Goal: Information Seeking & Learning: Check status

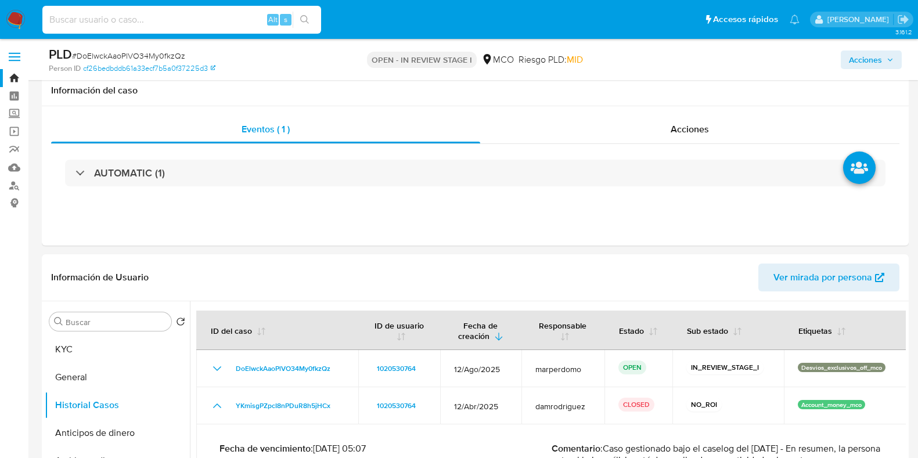
select select "10"
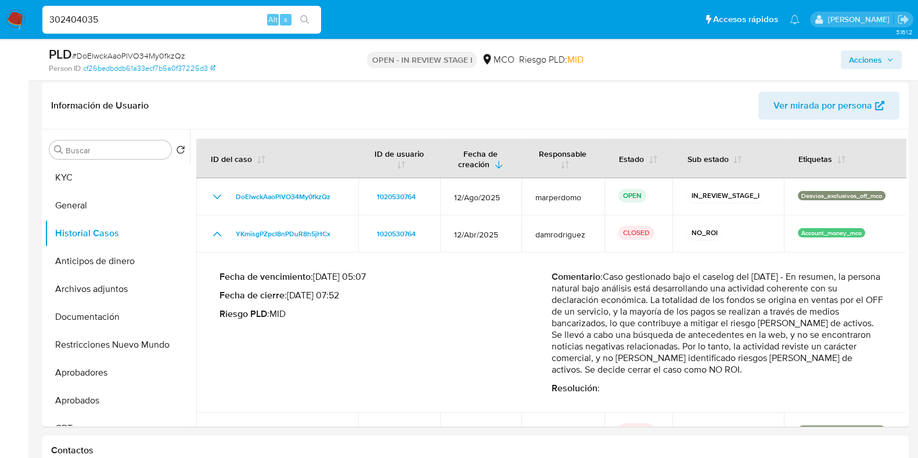
scroll to position [177, 0]
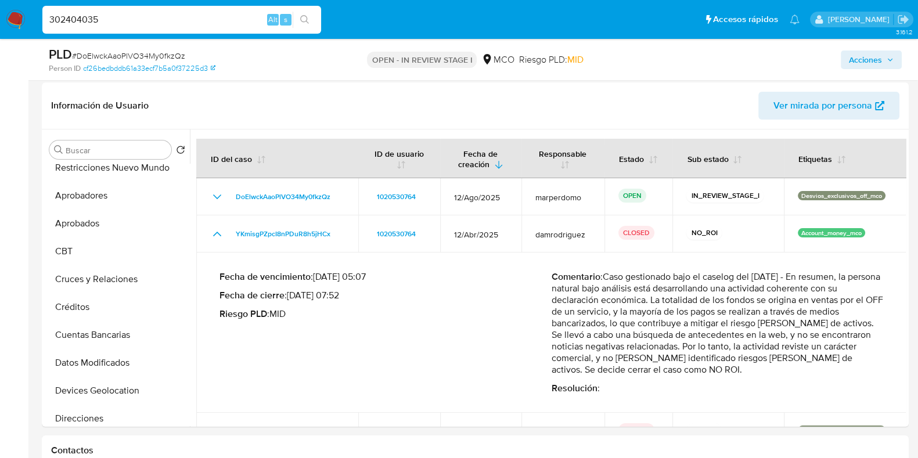
type input "302404035"
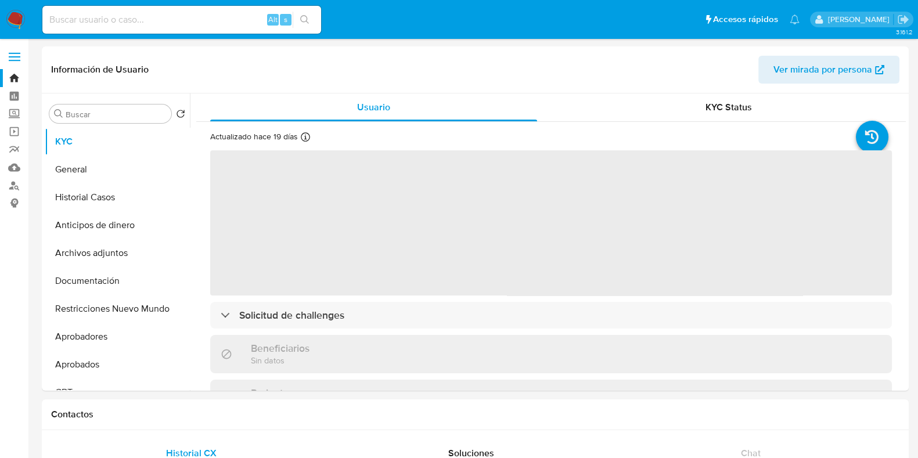
select select "10"
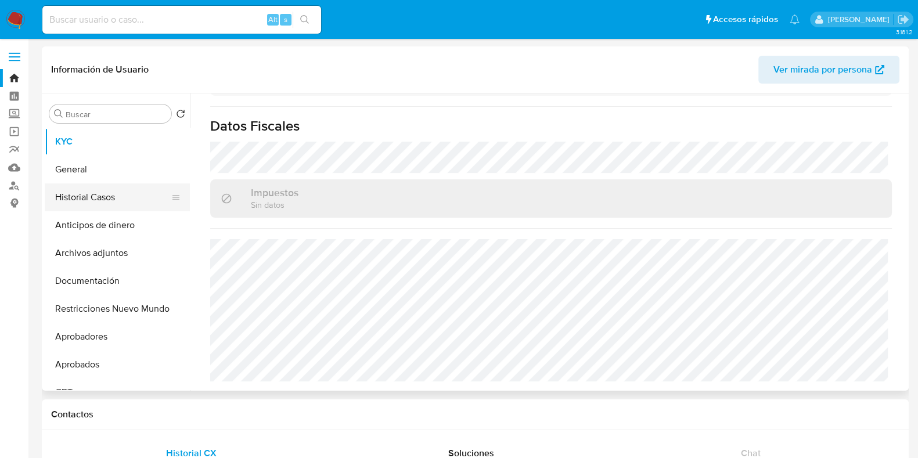
click at [96, 197] on button "Historial Casos" at bounding box center [113, 197] width 136 height 28
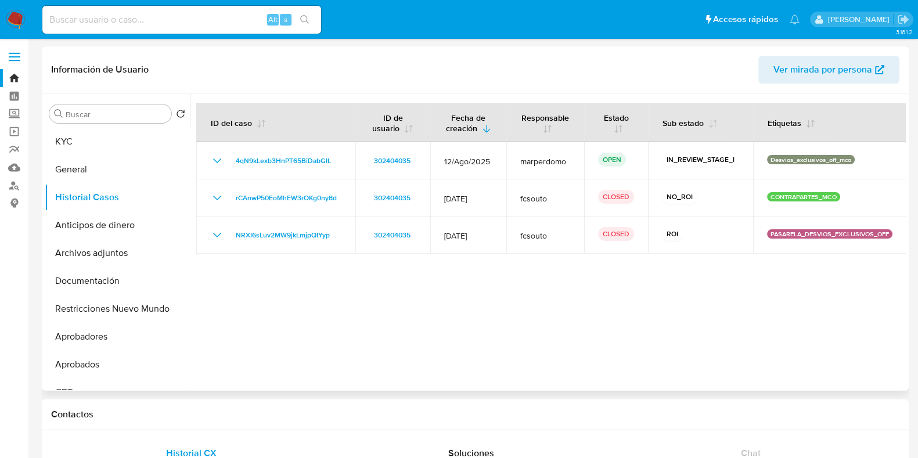
drag, startPoint x: 444, startPoint y: 201, endPoint x: 788, endPoint y: 290, distance: 356.1
click at [788, 286] on div at bounding box center [548, 241] width 716 height 297
click at [800, 328] on div at bounding box center [548, 241] width 716 height 297
click at [80, 146] on button "KYC" at bounding box center [113, 142] width 136 height 28
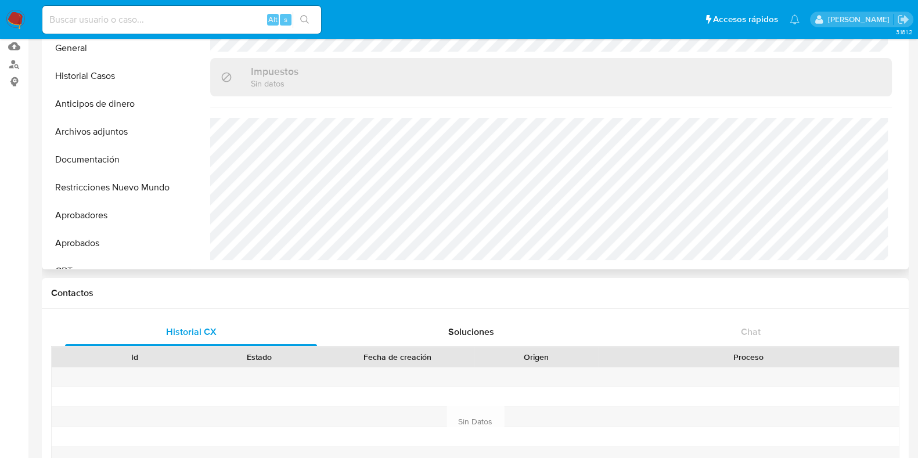
scroll to position [120, 0]
click at [107, 186] on button "Restricciones Nuevo Mundo" at bounding box center [113, 189] width 136 height 28
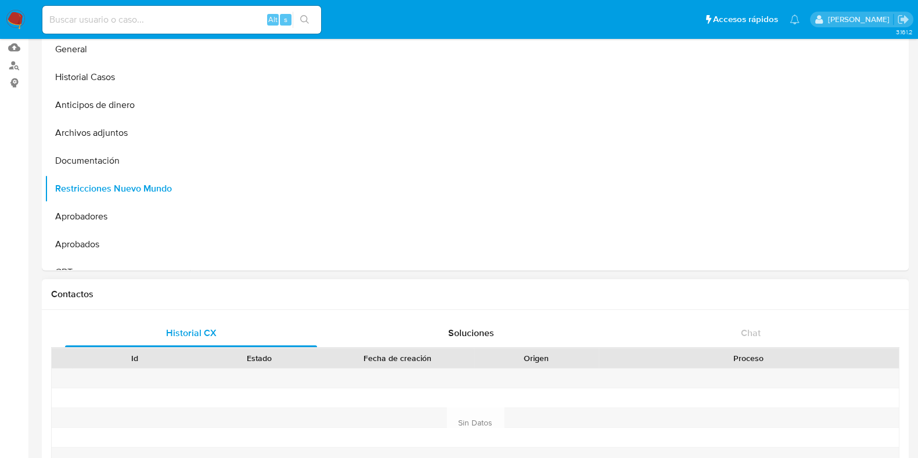
scroll to position [0, 0]
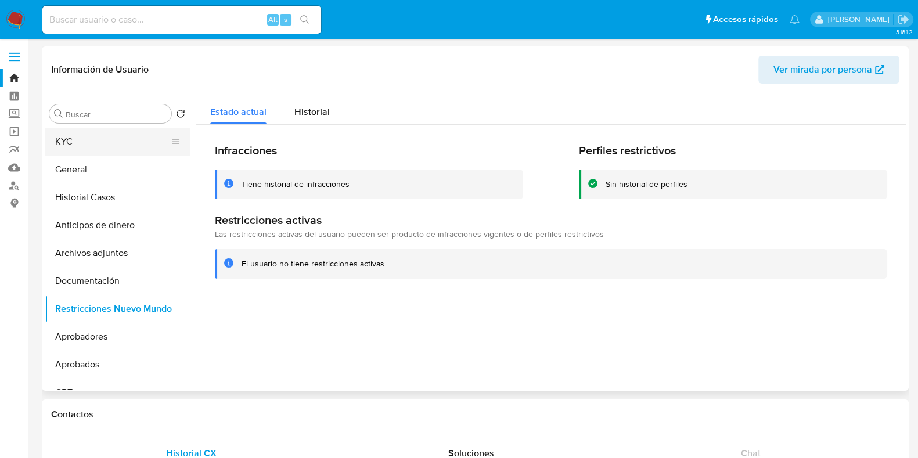
click at [81, 140] on button "KYC" at bounding box center [113, 142] width 136 height 28
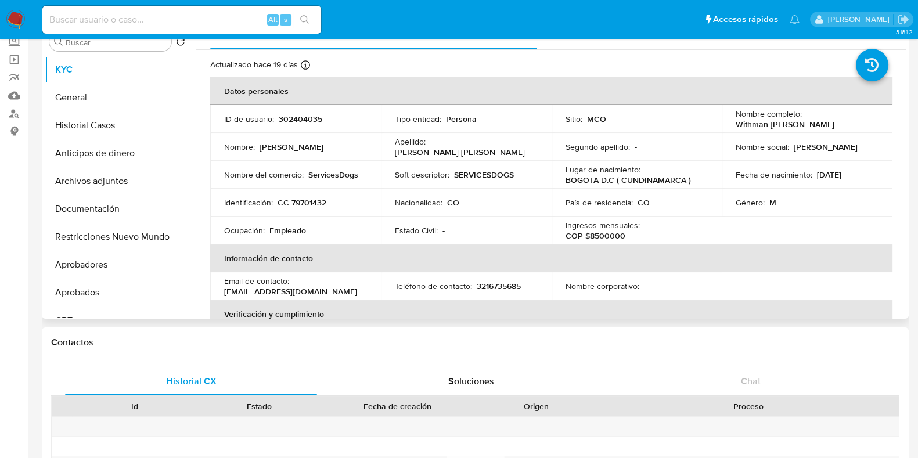
click at [324, 172] on p "ServicesDogs" at bounding box center [333, 175] width 50 height 10
copy p "ServicesDogs"
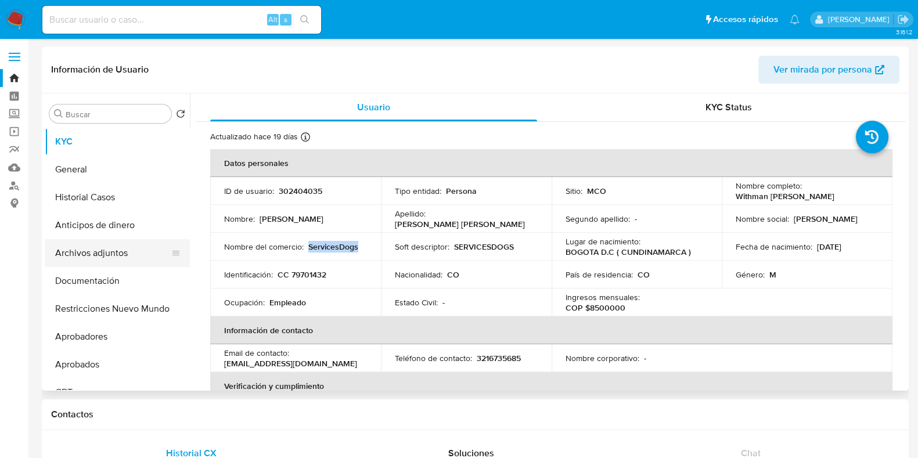
click at [93, 264] on button "Archivos adjuntos" at bounding box center [113, 253] width 136 height 28
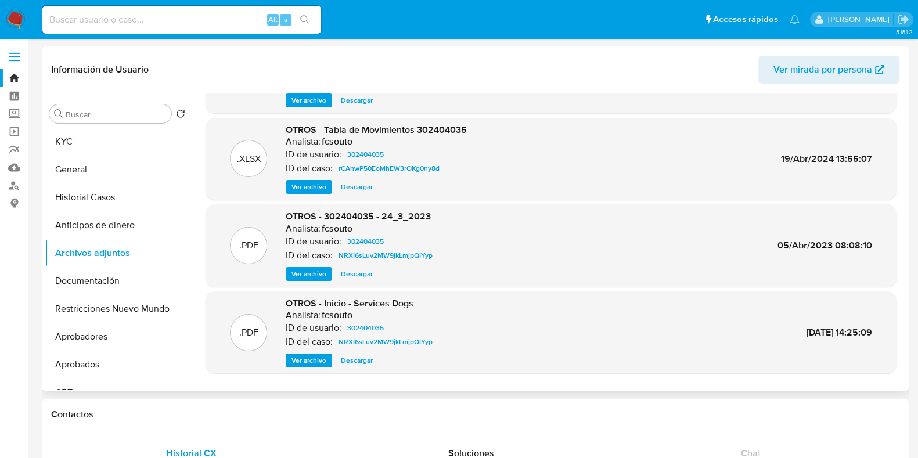
scroll to position [98, 0]
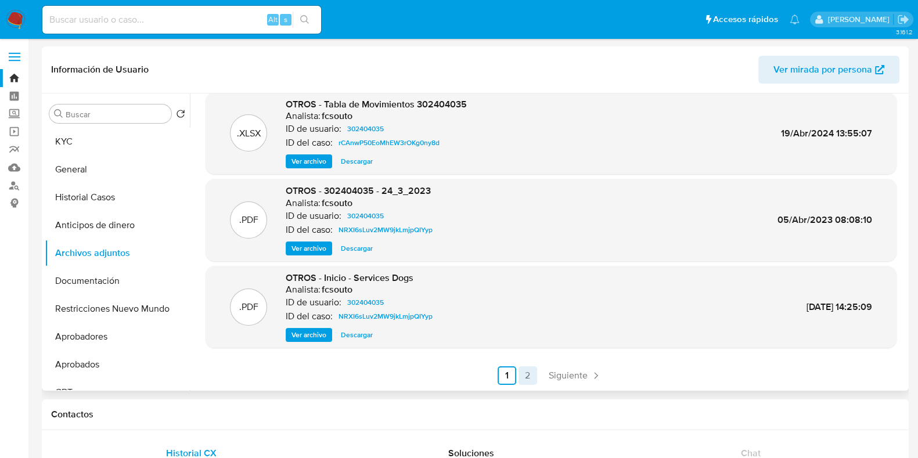
click at [524, 376] on link "2" at bounding box center [527, 375] width 19 height 19
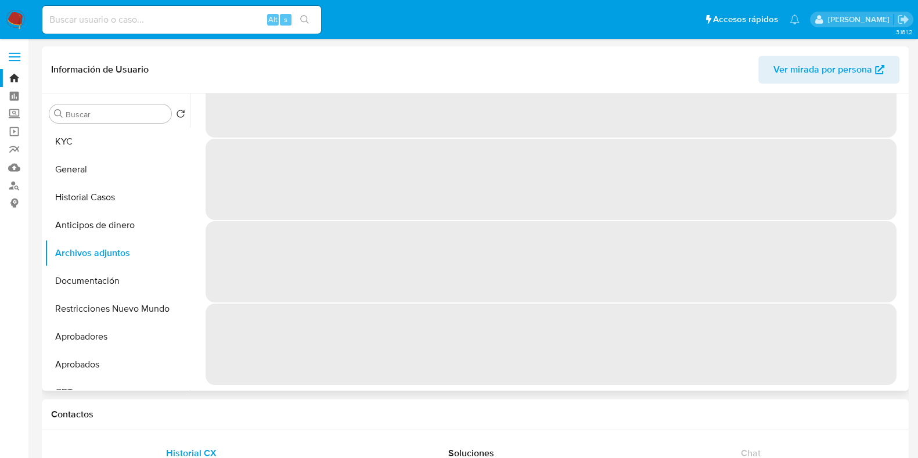
scroll to position [0, 0]
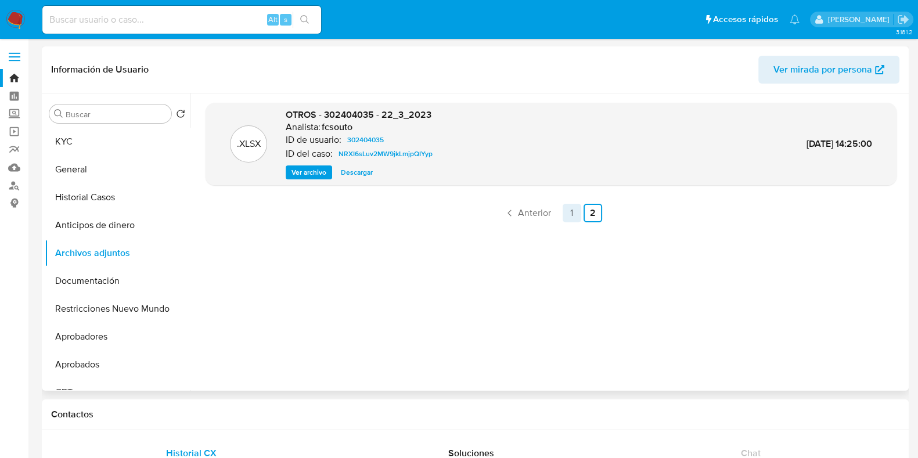
click at [563, 210] on link "1" at bounding box center [572, 213] width 19 height 19
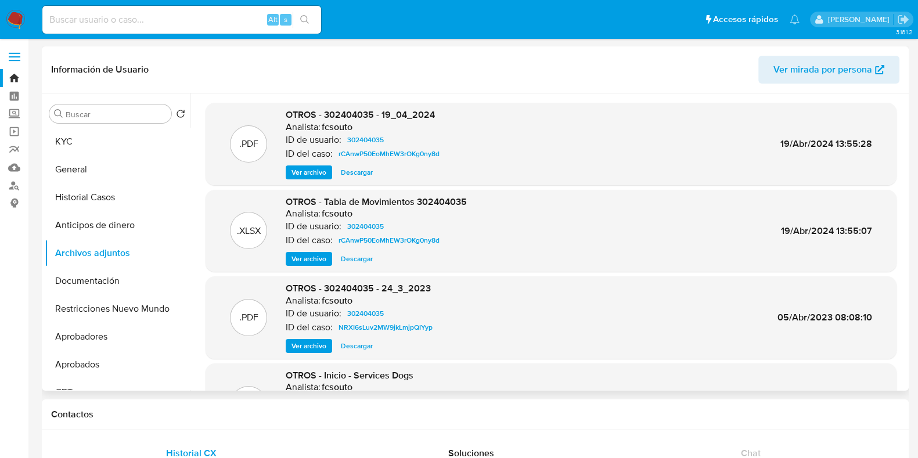
click at [303, 168] on span "Ver archivo" at bounding box center [308, 173] width 35 height 12
click at [71, 140] on button "KYC" at bounding box center [113, 142] width 136 height 28
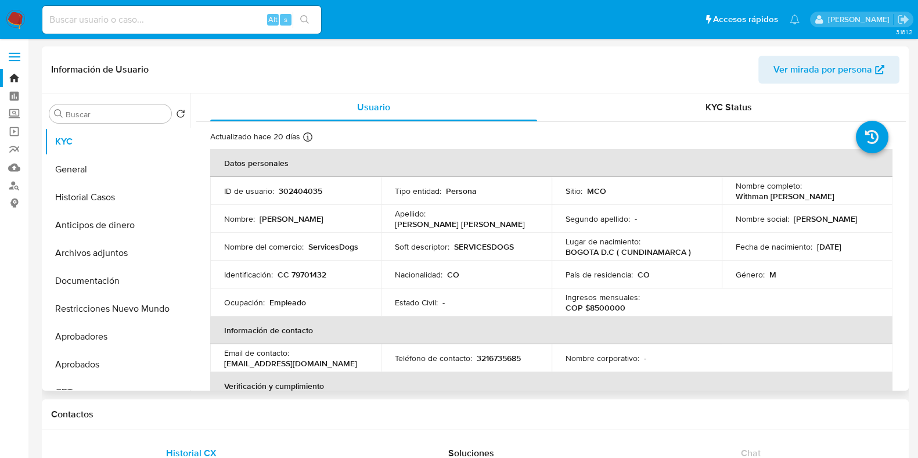
click at [316, 245] on p "ServicesDogs" at bounding box center [333, 247] width 50 height 10
copy p "ServicesDogs"
